Goal: Task Accomplishment & Management: Manage account settings

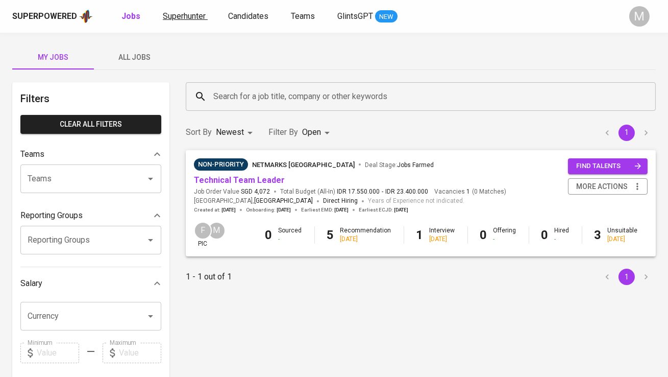
click at [179, 13] on span "Superhunter" at bounding box center [184, 16] width 43 height 10
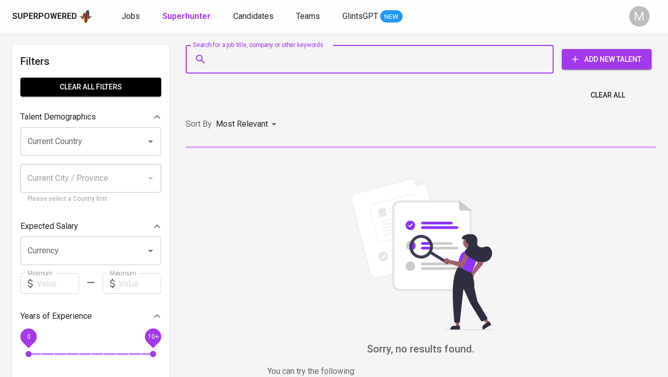
click at [238, 55] on input "Search for a job title, company or other keywords" at bounding box center [372, 59] width 323 height 19
paste input "[EMAIL_ADDRESS][DOMAIN_NAME]"
type input "[EMAIL_ADDRESS][DOMAIN_NAME]"
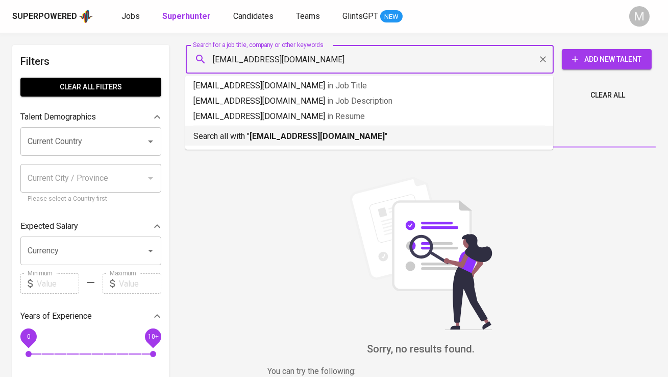
click at [248, 135] on p "Search all with " [EMAIL_ADDRESS][DOMAIN_NAME] "" at bounding box center [369, 136] width 352 height 12
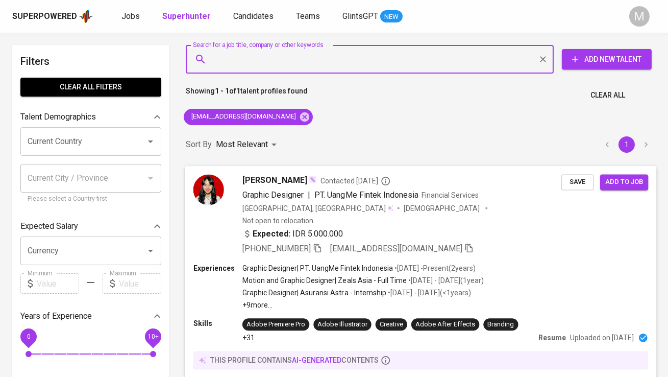
click at [208, 200] on img at bounding box center [208, 189] width 31 height 31
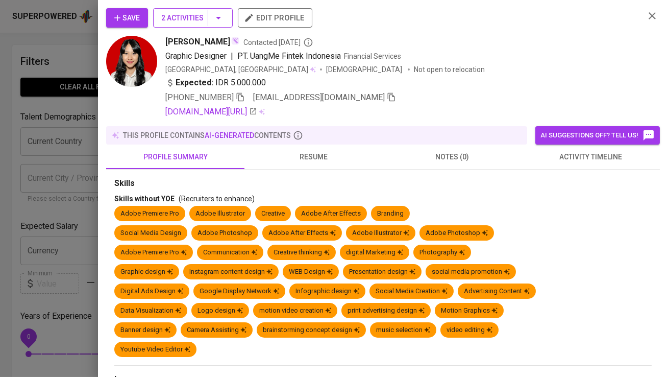
click at [165, 19] on span "2 Activities" at bounding box center [192, 18] width 63 height 13
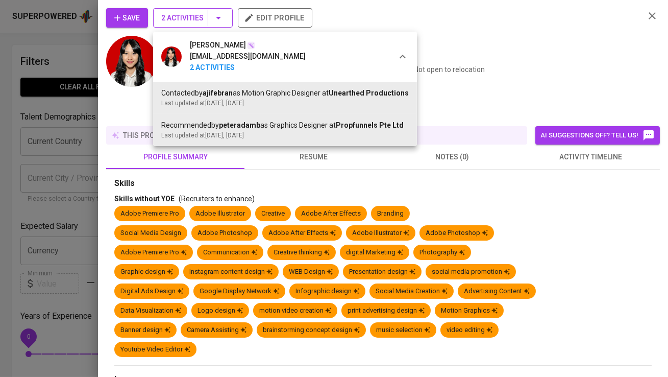
click at [165, 19] on div at bounding box center [334, 188] width 668 height 377
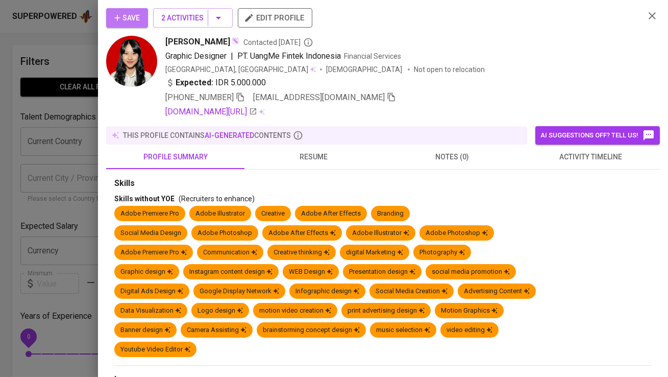
click at [130, 19] on span "Save" at bounding box center [127, 18] width 26 height 13
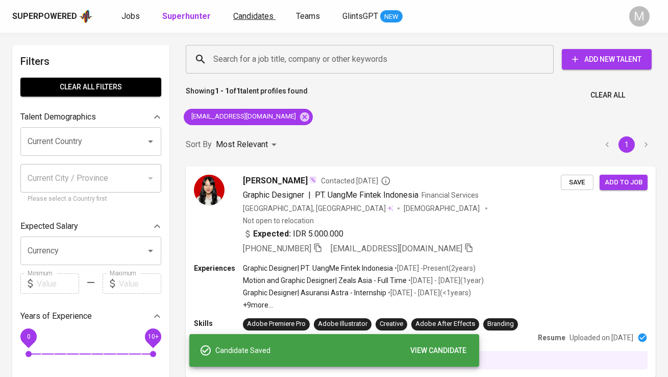
click at [258, 14] on span "Candidates" at bounding box center [253, 16] width 40 height 10
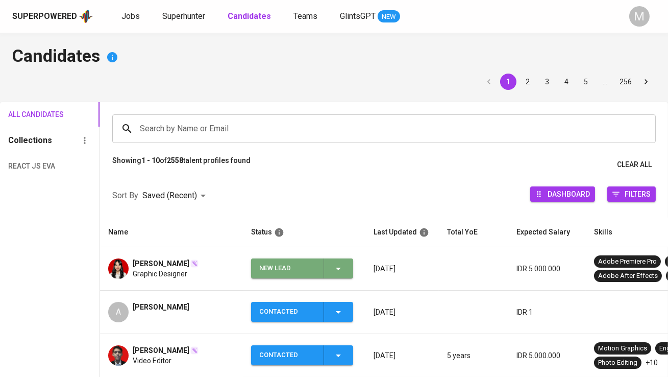
click at [274, 264] on div "New Lead" at bounding box center [287, 268] width 56 height 20
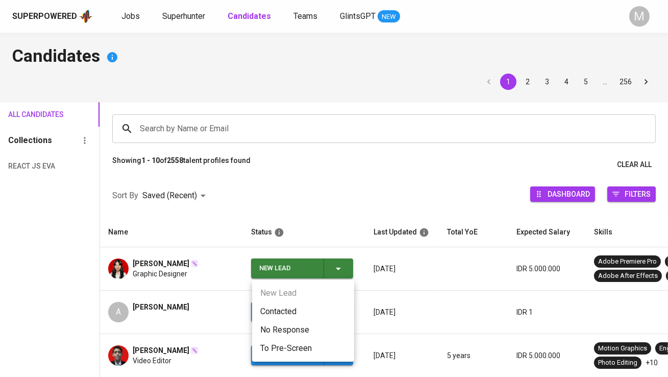
click at [275, 312] on li "Contacted" at bounding box center [303, 311] width 102 height 18
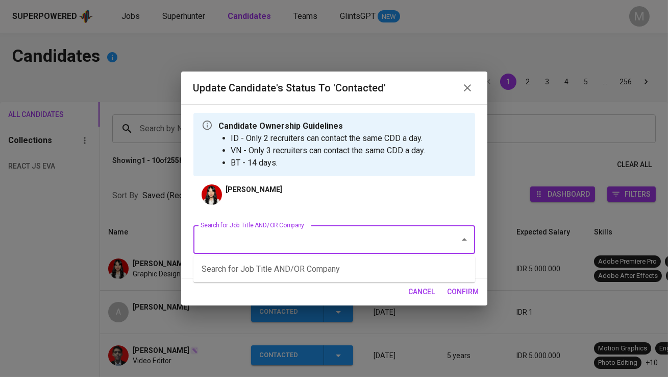
click at [277, 234] on input "Search for Job Title AND/OR Company" at bounding box center [320, 239] width 244 height 19
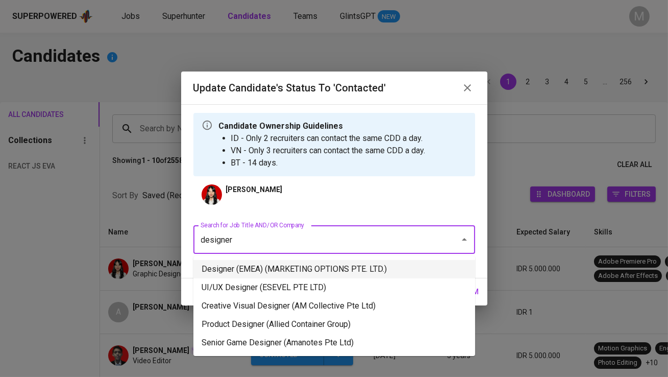
click at [294, 276] on li "Designer (EMEA) (MARKETING OPTIONS PTE. LTD.)" at bounding box center [334, 269] width 282 height 18
type input "designer"
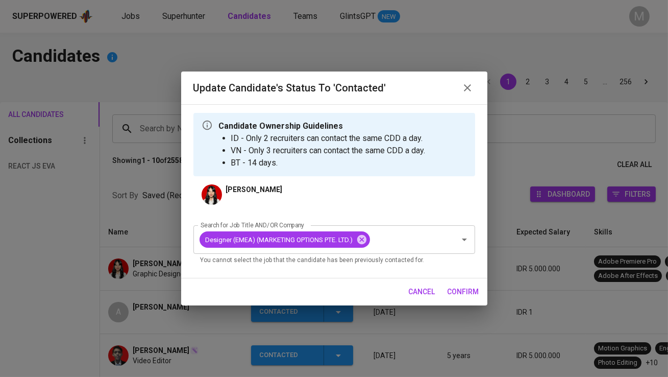
click at [458, 291] on span "confirm" at bounding box center [464, 291] width 32 height 13
